Goal: Task Accomplishment & Management: Complete application form

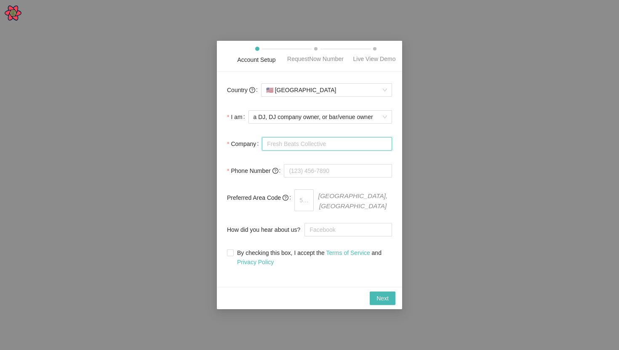
click at [275, 145] on input "Company" at bounding box center [327, 143] width 130 height 13
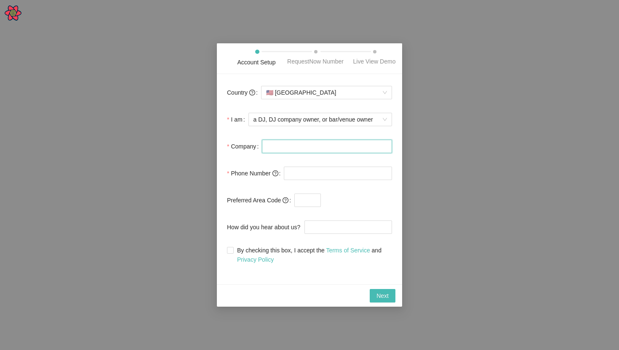
type input "Confir, Inc"
type input "[PHONE_NUMBER]"
click at [309, 204] on input "text" at bounding box center [307, 200] width 27 height 13
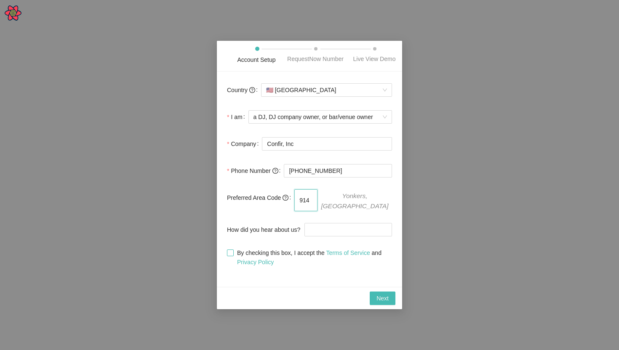
type input "914"
click at [301, 256] on span "By checking this box, I accept the Terms of Service and Privacy Policy" at bounding box center [313, 257] width 158 height 19
click at [233, 256] on input "By checking this box, I accept the Terms of Service and Privacy Policy" at bounding box center [230, 253] width 6 height 6
checkbox input "true"
click at [389, 303] on button "Next" at bounding box center [383, 298] width 26 height 13
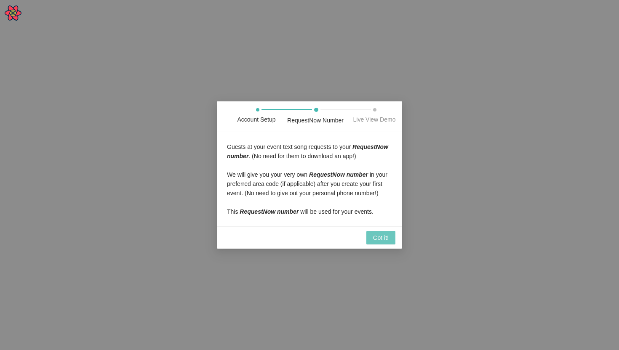
click at [374, 242] on span "Got it!" at bounding box center [381, 237] width 16 height 9
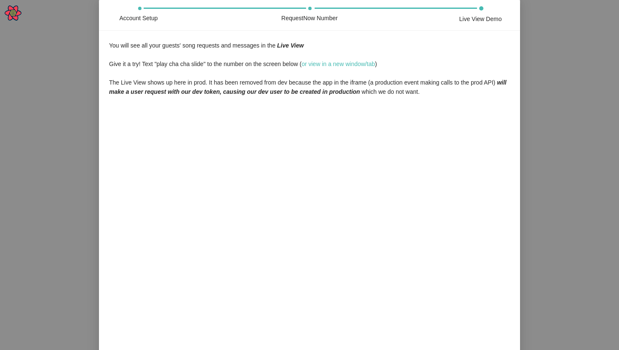
scroll to position [63, 0]
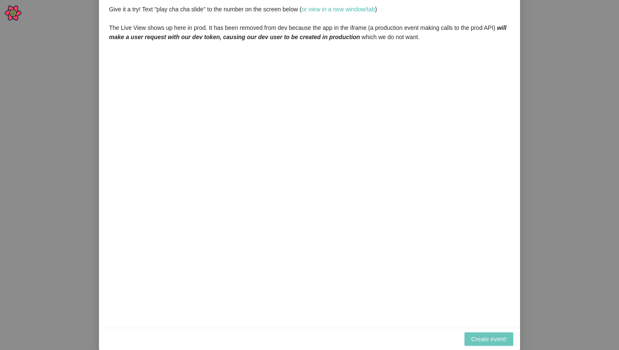
click at [491, 333] on button "Create event!" at bounding box center [488, 339] width 49 height 13
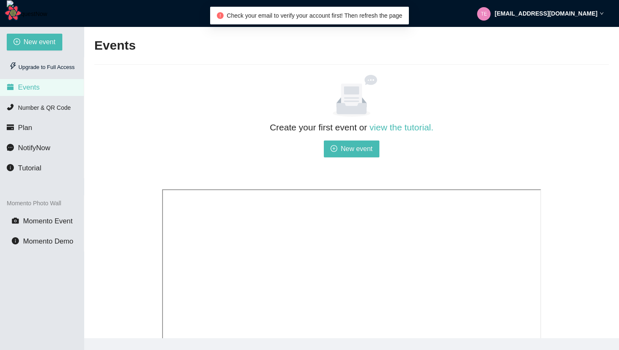
click at [525, 21] on div "[EMAIL_ADDRESS][DOMAIN_NAME]" at bounding box center [540, 13] width 127 height 27
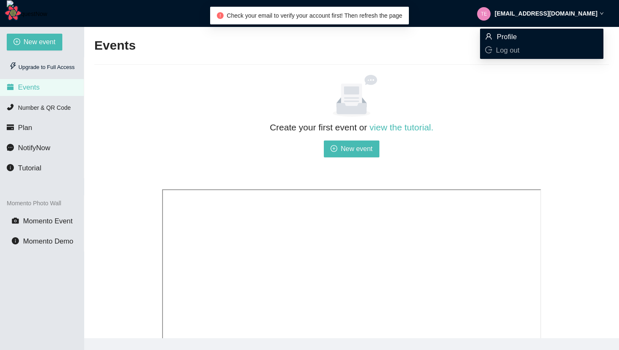
click at [524, 37] on span "Profile" at bounding box center [541, 36] width 113 height 9
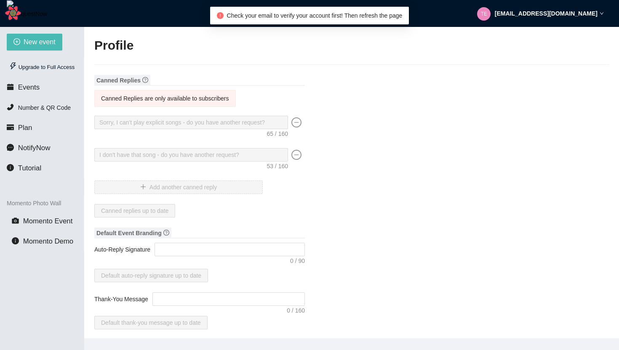
type input "Confir, Inc"
type input "DJ"
type input "[PHONE_NUMBER]"
type input "[EMAIL_ADDRESS][DOMAIN_NAME]"
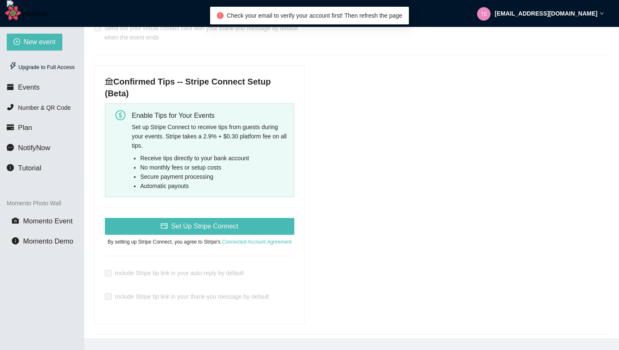
scroll to position [317, 0]
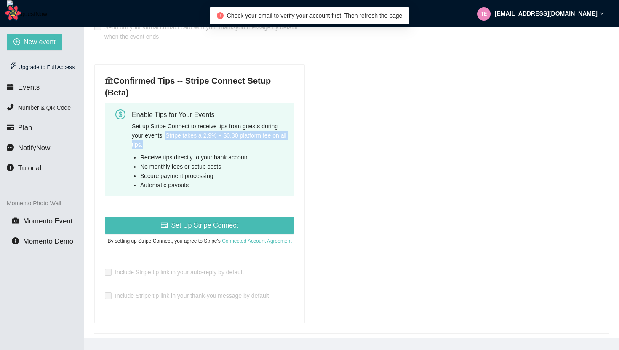
drag, startPoint x: 172, startPoint y: 135, endPoint x: 229, endPoint y: 143, distance: 57.7
click at [229, 143] on div "Set up Stripe Connect to receive tips from guests during your events. Stripe ta…" at bounding box center [210, 136] width 156 height 28
copy div "Stripe takes a 2.9% + $0.30 platform fee on all tips."
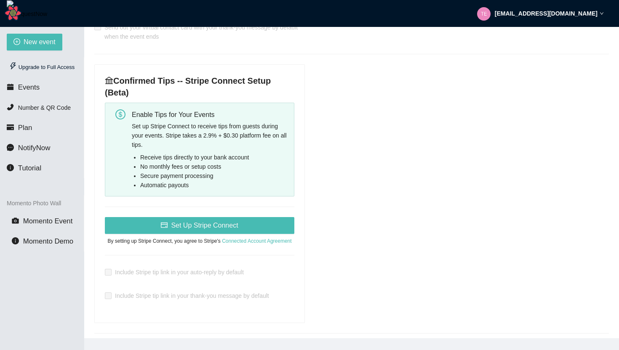
click at [338, 222] on div "Canned Replies Canned Replies are only available to subscribers Sorry, I can't …" at bounding box center [351, 333] width 514 height 1151
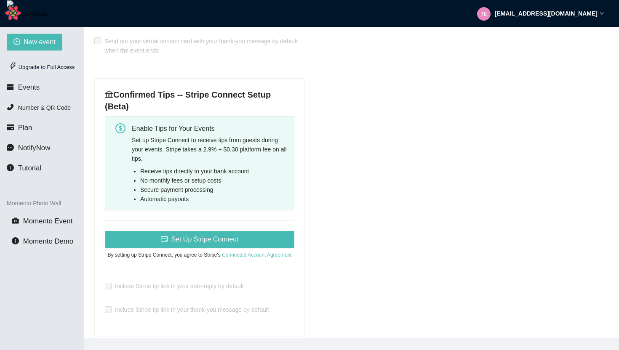
scroll to position [306, 0]
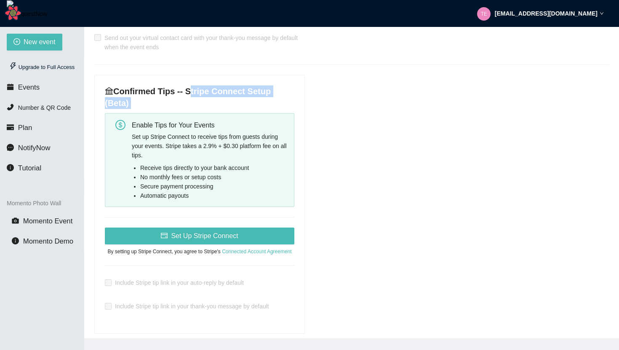
drag, startPoint x: 186, startPoint y: 91, endPoint x: 260, endPoint y: 110, distance: 76.6
click at [260, 110] on div "Confirmed Tips -- Stripe Connect Setup (Beta) Enable Tips for Your Events Set u…" at bounding box center [200, 204] width 210 height 258
copy div "Stripe Connect Setup (Beta)"
click at [415, 130] on div "Canned Replies Canned Replies are only available to subscribers Sorry, I can't …" at bounding box center [351, 343] width 514 height 1151
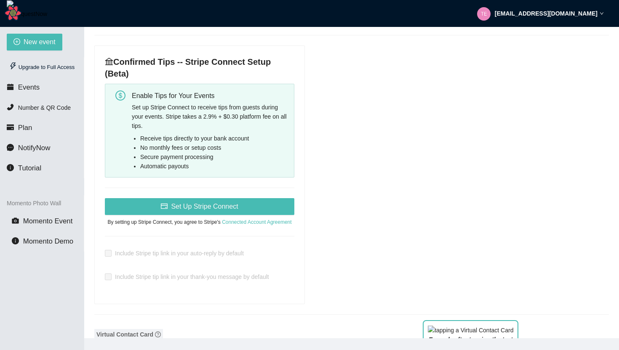
scroll to position [334, 0]
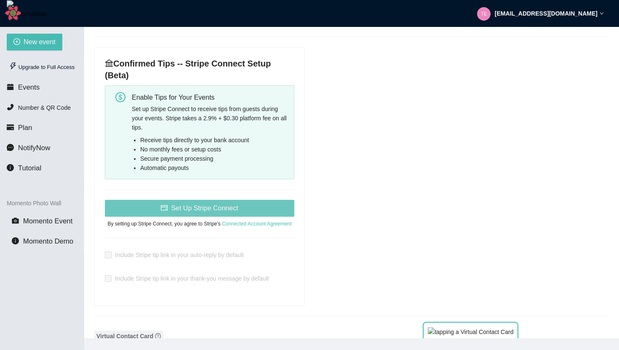
click at [232, 208] on span "Set Up Stripe Connect" at bounding box center [204, 208] width 67 height 11
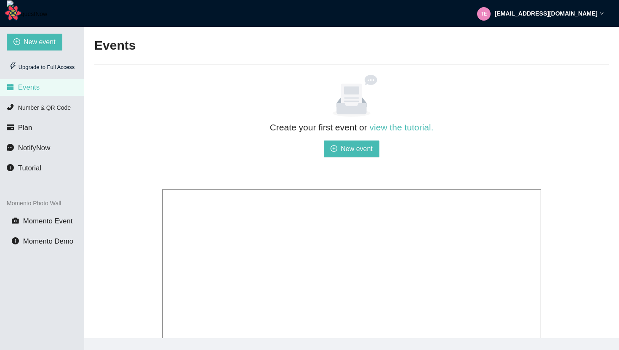
click at [525, 20] on div "[EMAIL_ADDRESS][DOMAIN_NAME]" at bounding box center [540, 13] width 127 height 27
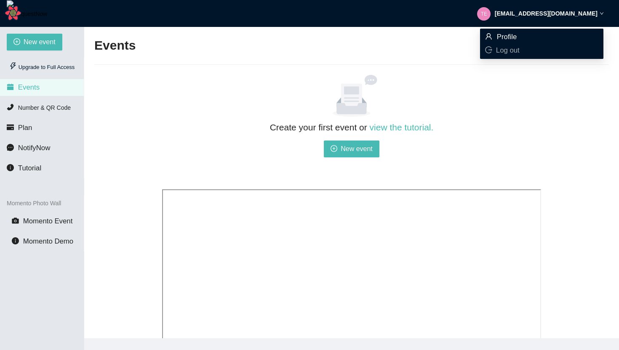
click at [514, 40] on span "Profile" at bounding box center [507, 37] width 20 height 8
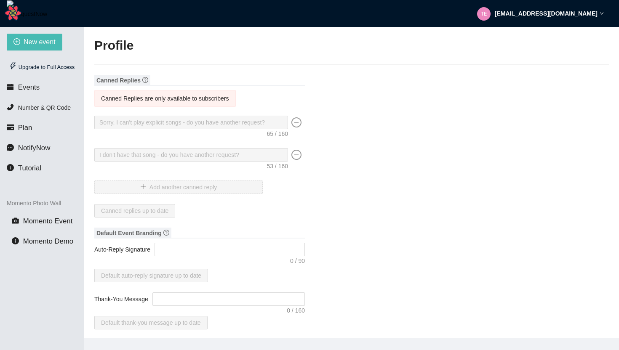
type input "Confir, Inc"
type input "DJ"
type input "[PHONE_NUMBER]"
type input "[EMAIL_ADDRESS][DOMAIN_NAME]"
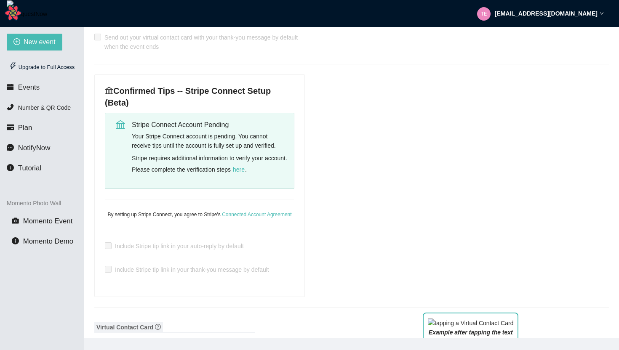
scroll to position [308, 0]
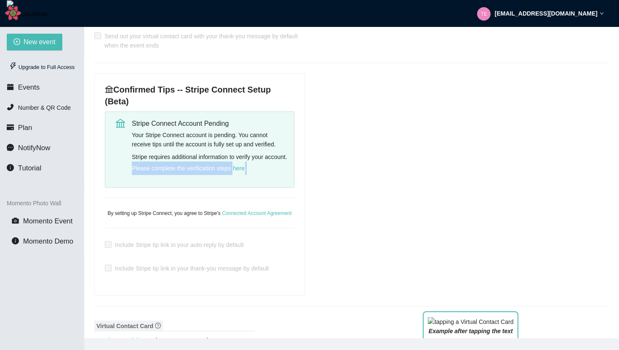
drag, startPoint x: 157, startPoint y: 169, endPoint x: 287, endPoint y: 165, distance: 129.7
click at [287, 165] on div "Stripe requires additional information to verify your account. Please complete …" at bounding box center [210, 163] width 156 height 23
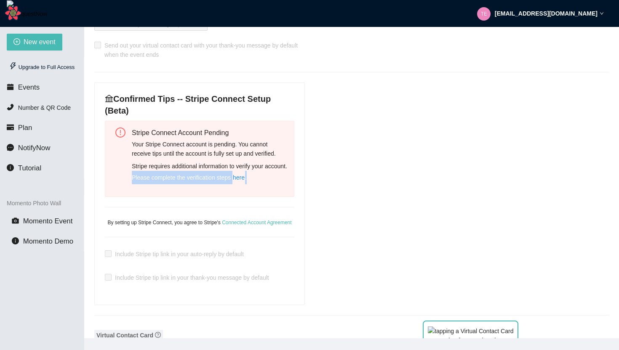
scroll to position [301, 0]
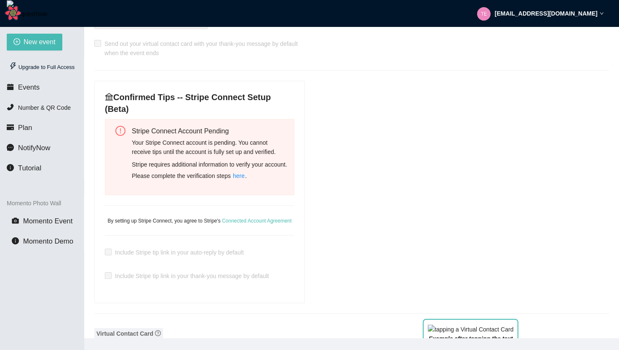
click at [274, 141] on div "Your Stripe Connect account is pending. You cannot receive tips until the accou…" at bounding box center [210, 147] width 156 height 19
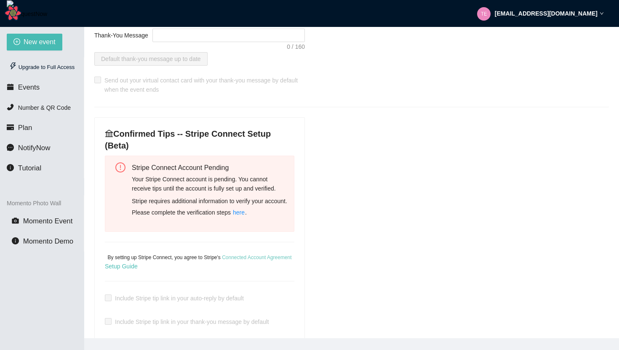
scroll to position [309, 0]
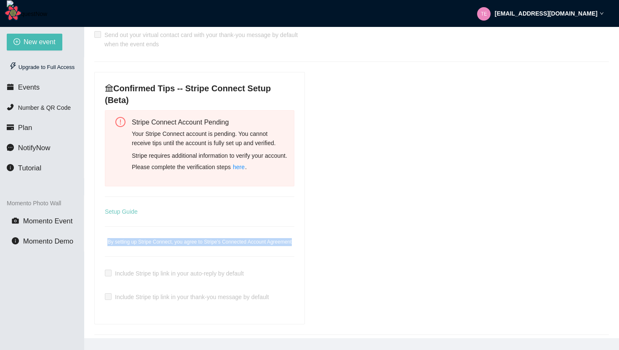
drag, startPoint x: 235, startPoint y: 252, endPoint x: 137, endPoint y: 211, distance: 106.1
click at [137, 211] on div "Confirmed Tips -- Stripe Connect Setup (Beta) Stripe Connect Account Pending Yo…" at bounding box center [200, 198] width 210 height 252
click at [258, 221] on div "Confirmed Tips -- Stripe Connect Setup (Beta) Stripe Connect Account Pending Yo…" at bounding box center [200, 198] width 210 height 252
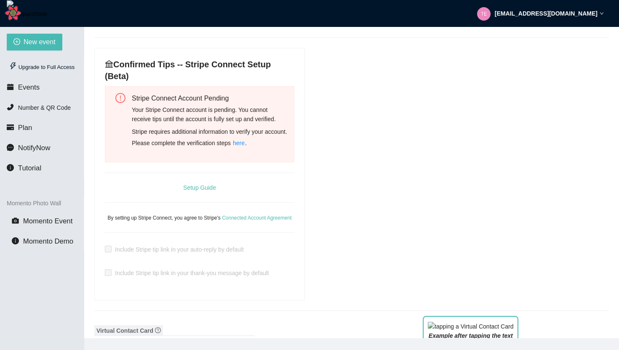
scroll to position [333, 0]
click at [205, 186] on link "Setup Guide" at bounding box center [199, 187] width 33 height 7
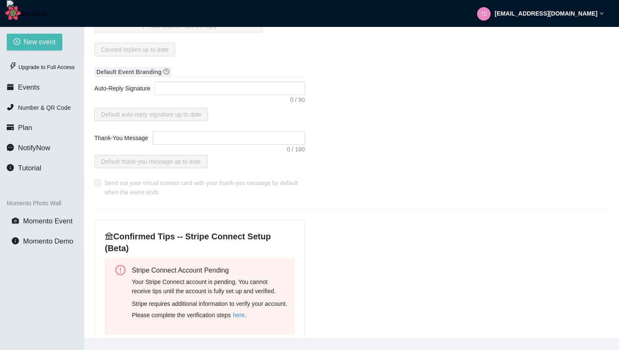
scroll to position [16, 0]
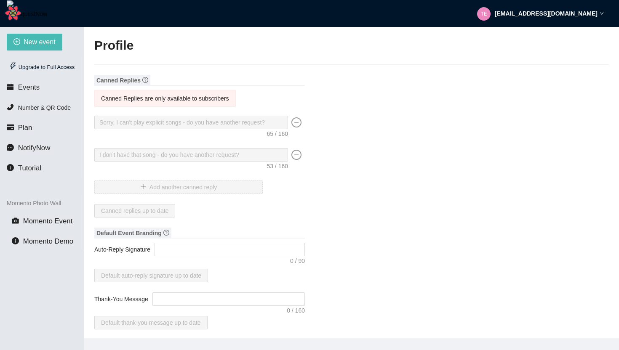
type textarea "[URL][DOMAIN_NAME]"
click at [48, 53] on div "New event Upgrade to Full Access Events Number & QR Code Plan NotifyNow Tutoria…" at bounding box center [42, 202] width 84 height 350
click at [39, 46] on span "New event" at bounding box center [40, 42] width 32 height 11
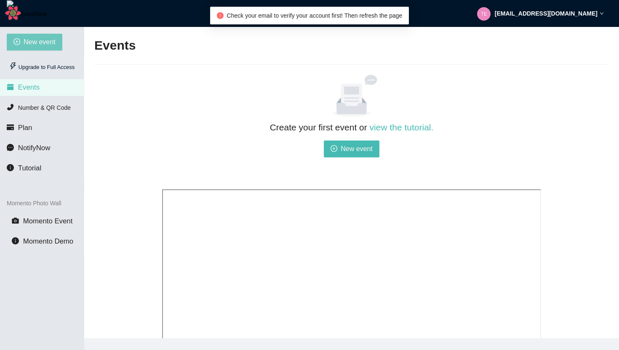
click at [15, 50] on button "New event" at bounding box center [35, 42] width 56 height 17
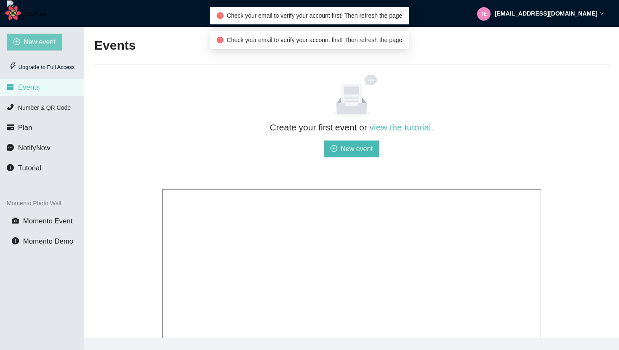
click at [21, 39] on button "New event" at bounding box center [35, 42] width 56 height 17
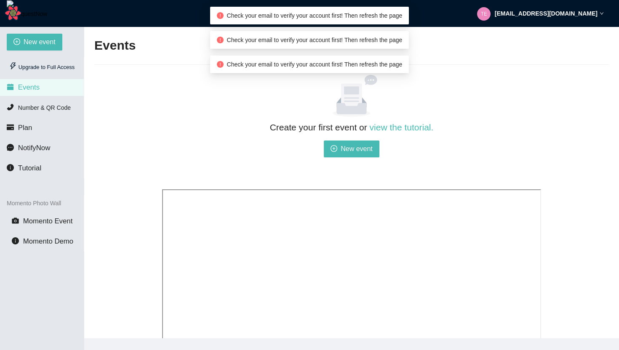
click at [21, 39] on button "New event" at bounding box center [35, 42] width 56 height 17
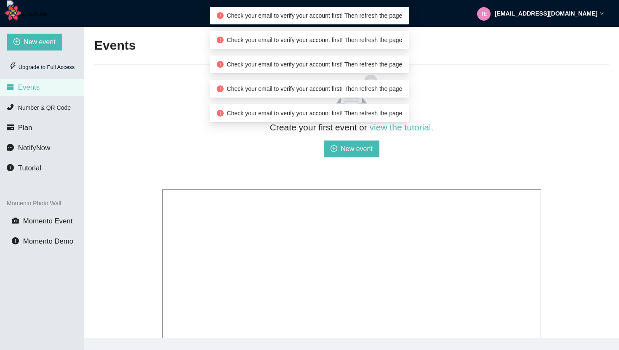
click at [21, 39] on button "New event" at bounding box center [35, 42] width 56 height 17
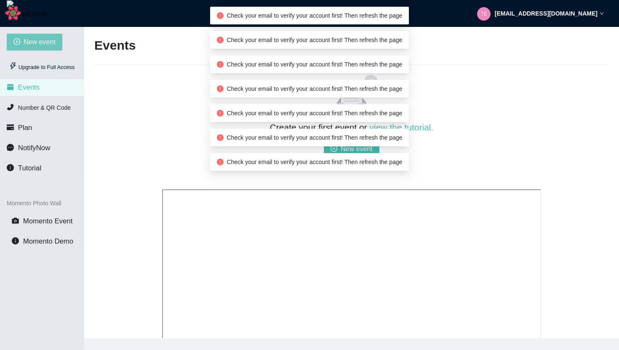
click at [21, 39] on button "New event" at bounding box center [35, 42] width 56 height 17
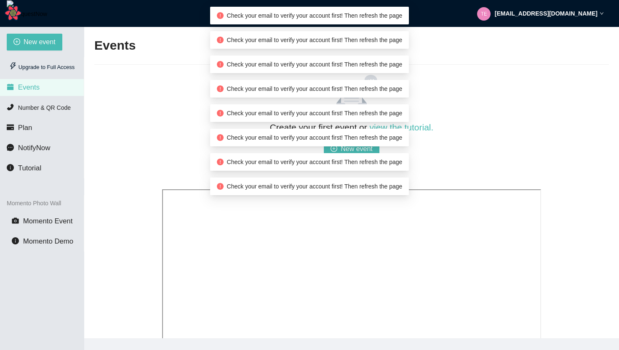
click at [21, 39] on button "New event" at bounding box center [35, 42] width 56 height 17
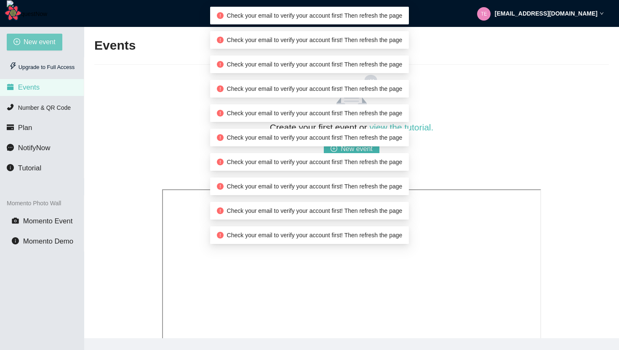
click at [21, 39] on button "New event" at bounding box center [35, 42] width 56 height 17
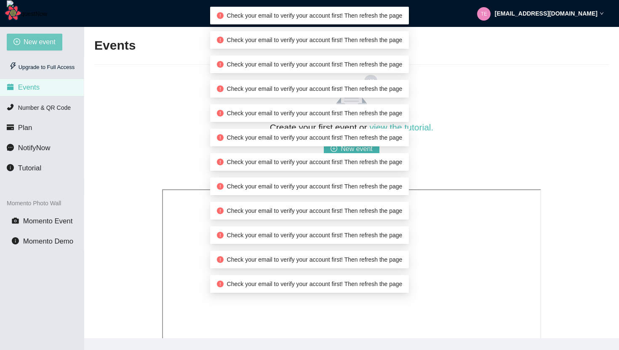
click at [21, 39] on button "New event" at bounding box center [35, 42] width 56 height 17
